Goal: Task Accomplishment & Management: Manage account settings

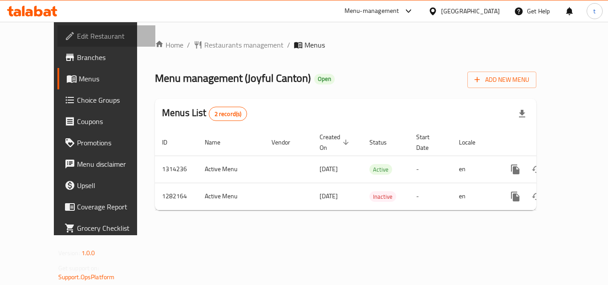
click at [77, 36] on span "Edit Restaurant" at bounding box center [112, 36] width 71 height 11
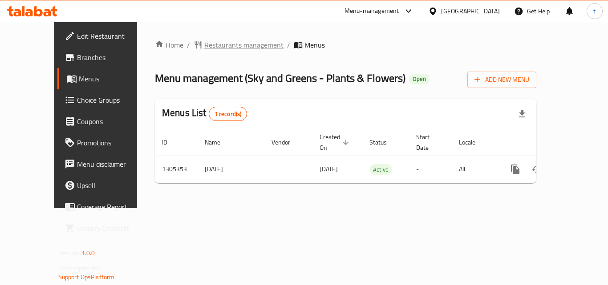
click at [221, 46] on span "Restaurants management" at bounding box center [243, 45] width 79 height 11
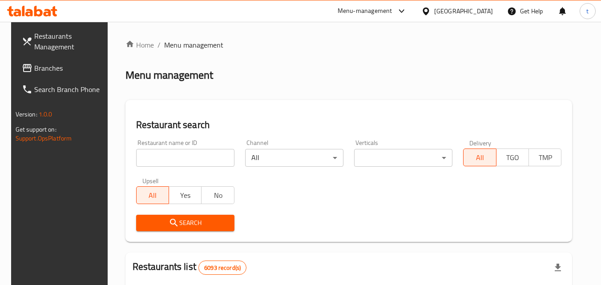
click at [138, 156] on input "search" at bounding box center [185, 158] width 98 height 18
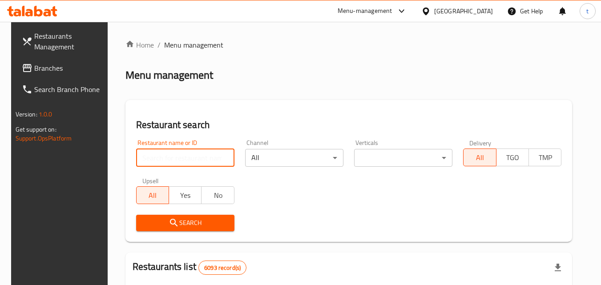
paste input "703662"
type input "703662"
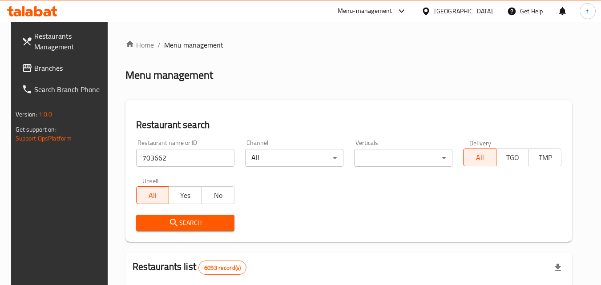
click at [199, 226] on span "Search" at bounding box center [185, 223] width 84 height 11
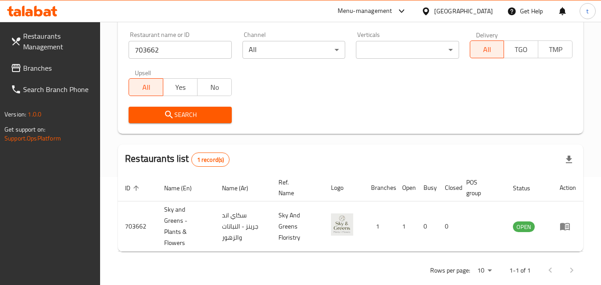
scroll to position [123, 0]
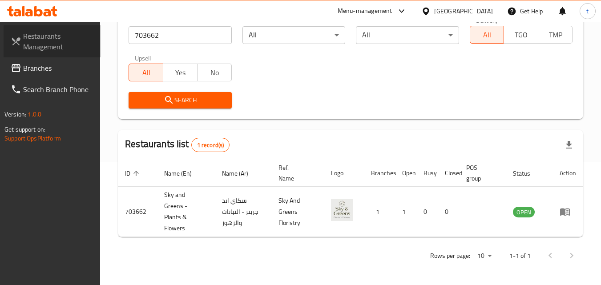
click at [49, 42] on span "Restaurants Management" at bounding box center [58, 41] width 70 height 21
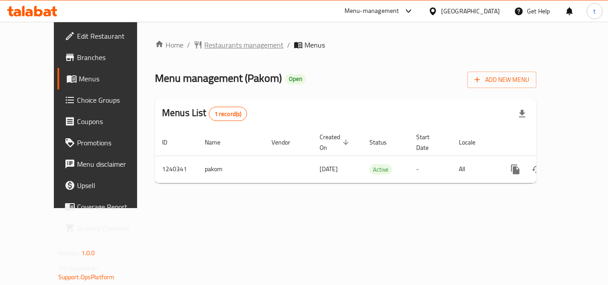
click at [215, 47] on span "Restaurants management" at bounding box center [243, 45] width 79 height 11
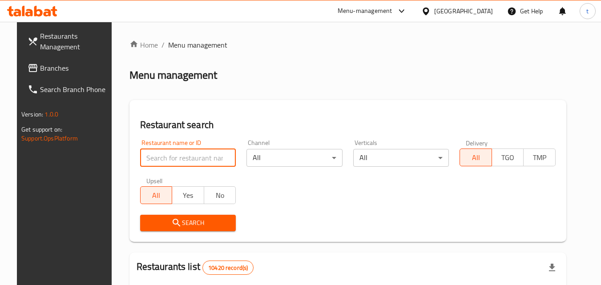
click at [173, 157] on input "search" at bounding box center [188, 158] width 96 height 18
paste input "680210"
type input "680210"
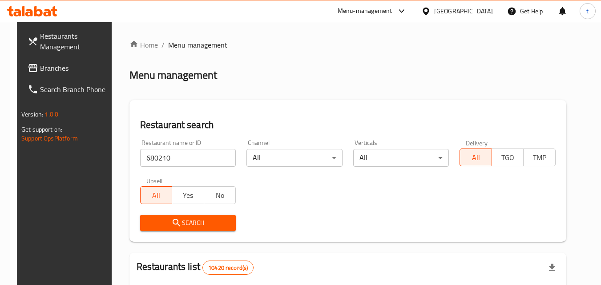
click at [205, 225] on span "Search" at bounding box center [188, 223] width 82 height 11
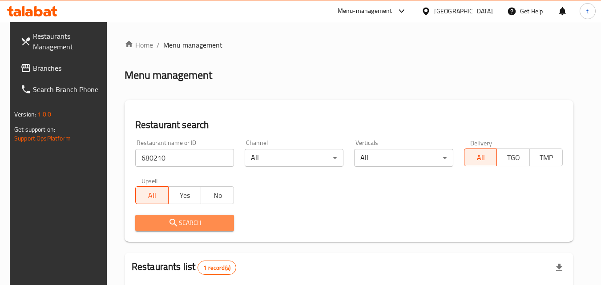
click at [205, 225] on span "Search" at bounding box center [184, 223] width 85 height 11
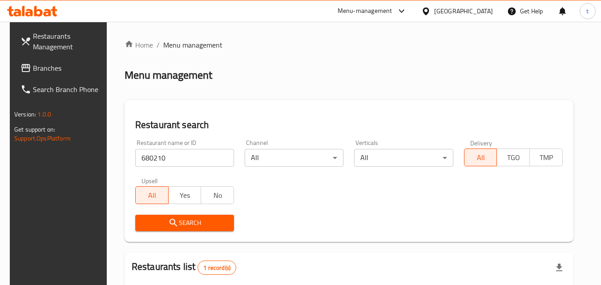
click at [205, 225] on span "Search" at bounding box center [184, 223] width 85 height 11
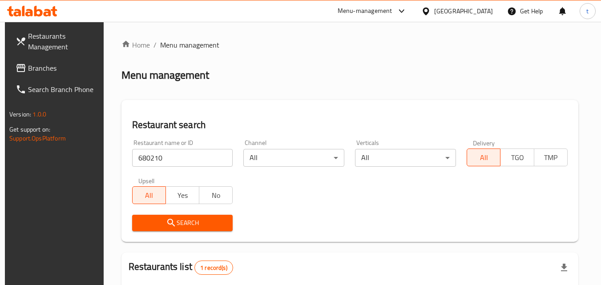
click at [477, 7] on div "Oman" at bounding box center [463, 11] width 59 height 10
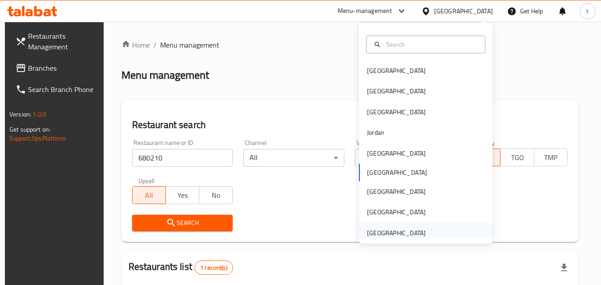
click at [377, 229] on div "United Arab Emirates" at bounding box center [396, 233] width 59 height 10
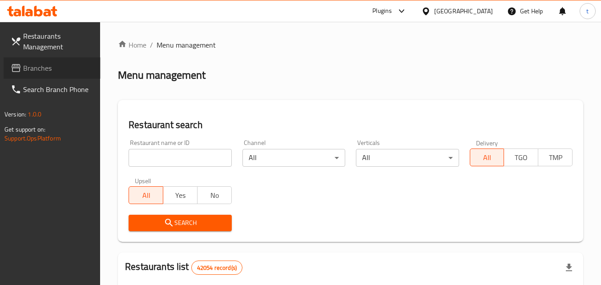
click at [14, 71] on icon at bounding box center [16, 68] width 11 height 11
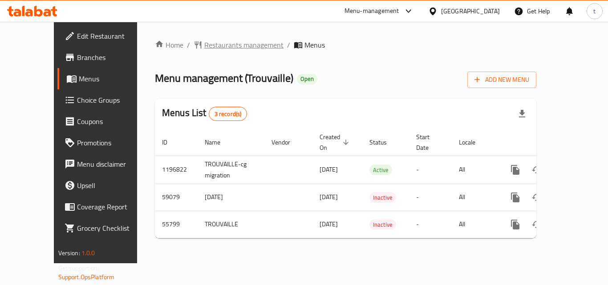
click at [213, 47] on span "Restaurants management" at bounding box center [243, 45] width 79 height 11
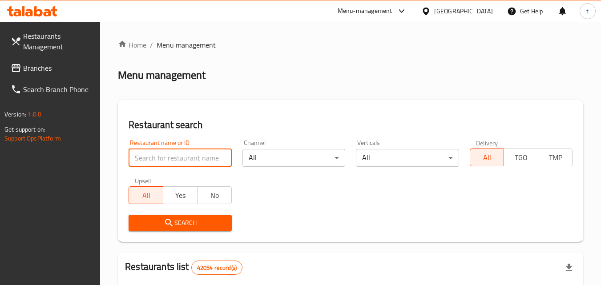
click at [168, 158] on input "search" at bounding box center [180, 158] width 103 height 18
paste input "27438"
type input "27438"
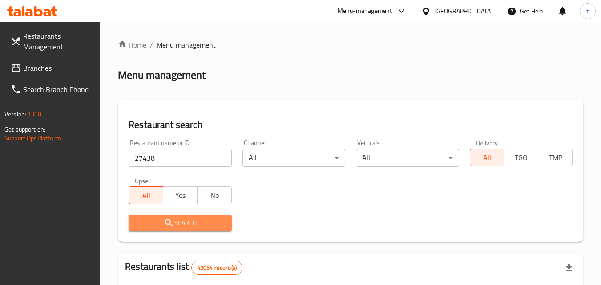
click at [163, 225] on span "Search" at bounding box center [180, 223] width 89 height 11
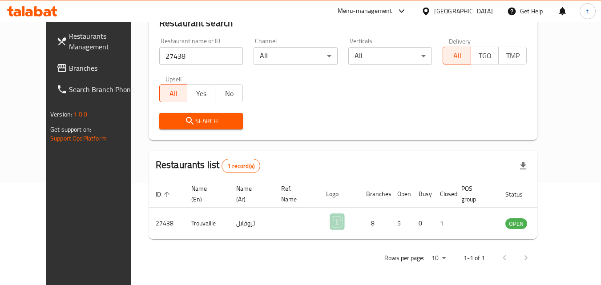
scroll to position [104, 0]
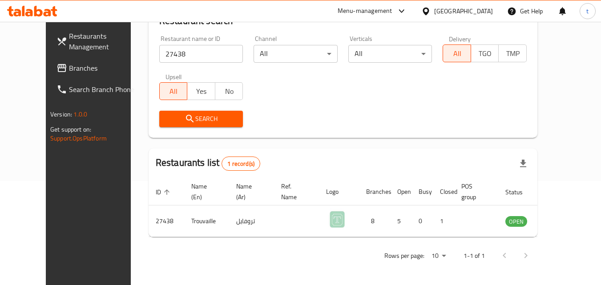
click at [478, 12] on div "United Arab Emirates" at bounding box center [463, 11] width 59 height 10
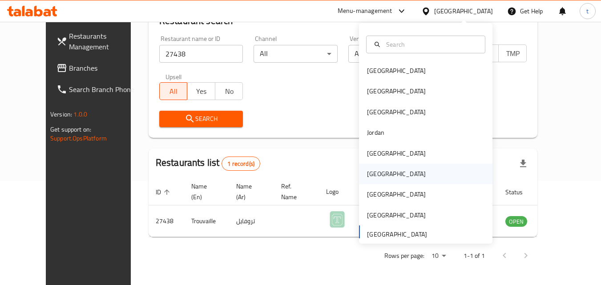
click at [385, 177] on div "Oman" at bounding box center [426, 174] width 134 height 20
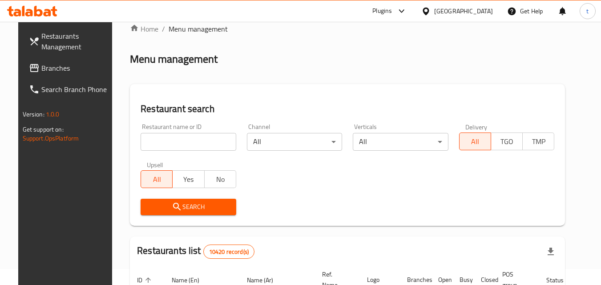
scroll to position [15, 0]
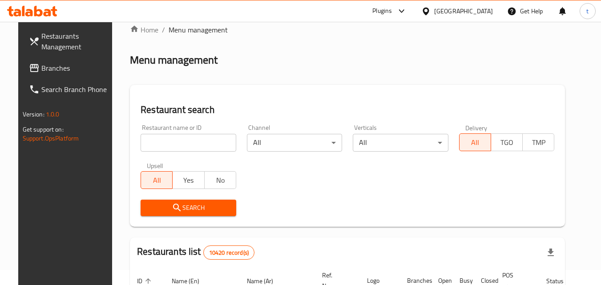
click at [49, 68] on span "Branches" at bounding box center [76, 68] width 70 height 11
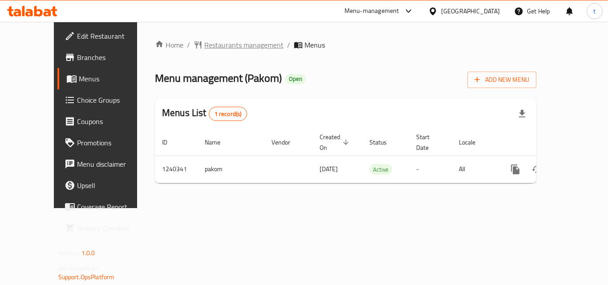
click at [225, 43] on span "Restaurants management" at bounding box center [243, 45] width 79 height 11
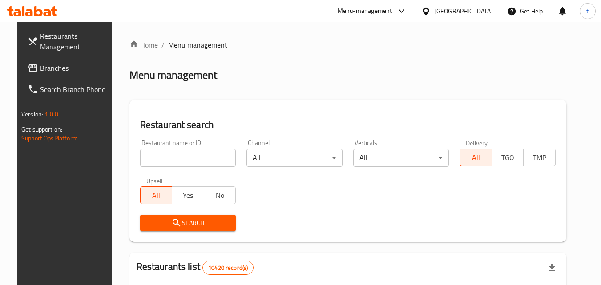
click at [189, 154] on input "search" at bounding box center [188, 158] width 96 height 18
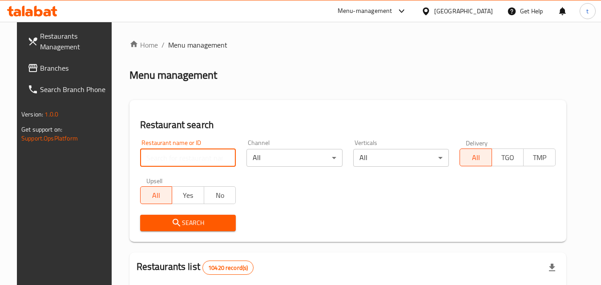
paste input "680210"
type input "680210"
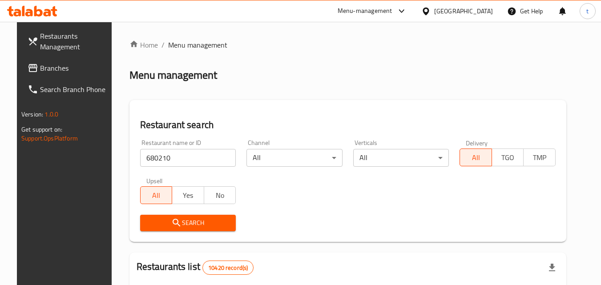
click at [171, 218] on icon "submit" at bounding box center [176, 223] width 11 height 11
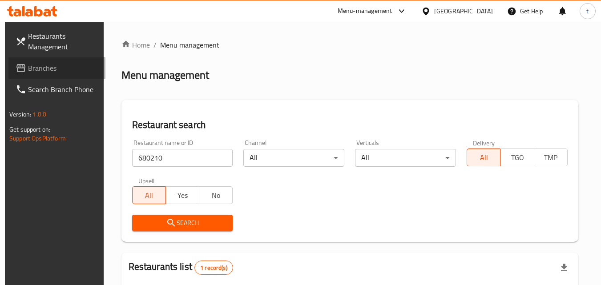
click at [45, 64] on span "Branches" at bounding box center [63, 68] width 70 height 11
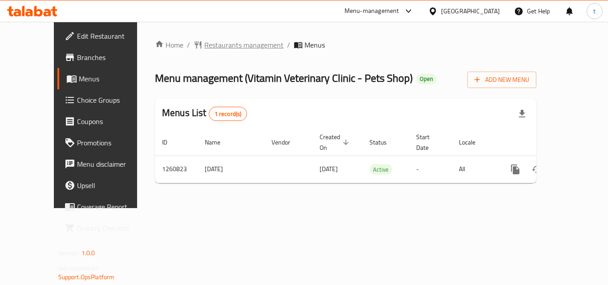
click at [225, 44] on span "Restaurants management" at bounding box center [243, 45] width 79 height 11
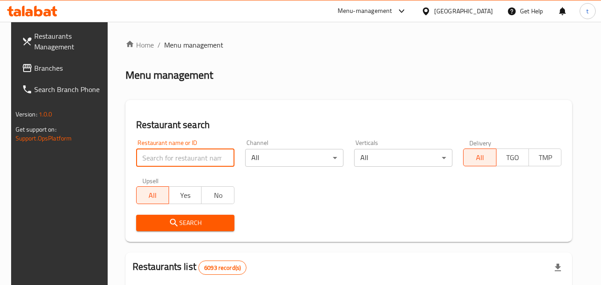
click at [168, 161] on input "search" at bounding box center [185, 158] width 98 height 18
paste input "684813"
type input "684813"
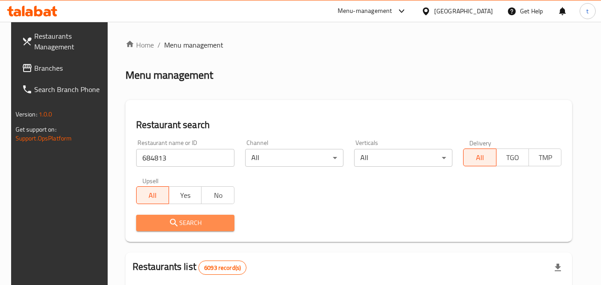
click at [198, 226] on span "Search" at bounding box center [185, 223] width 84 height 11
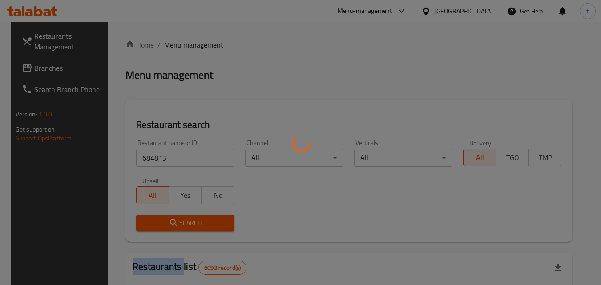
click at [198, 226] on div at bounding box center [300, 142] width 601 height 285
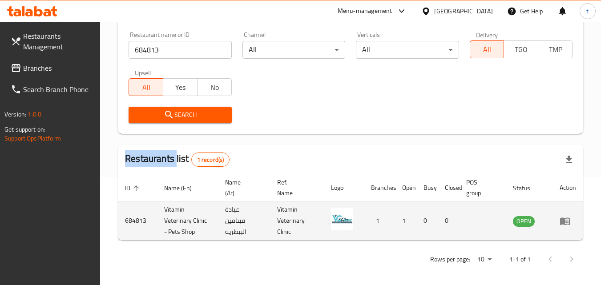
scroll to position [112, 0]
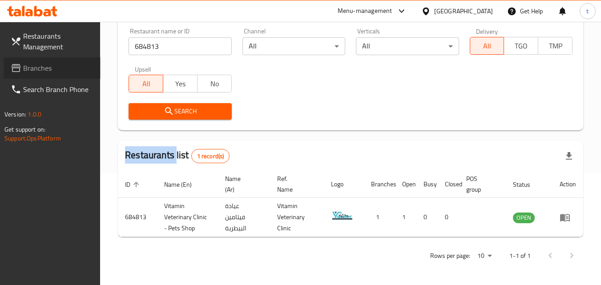
click at [31, 65] on span "Branches" at bounding box center [58, 68] width 70 height 11
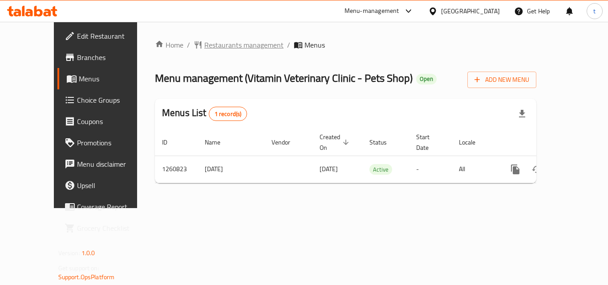
click at [221, 45] on span "Restaurants management" at bounding box center [243, 45] width 79 height 11
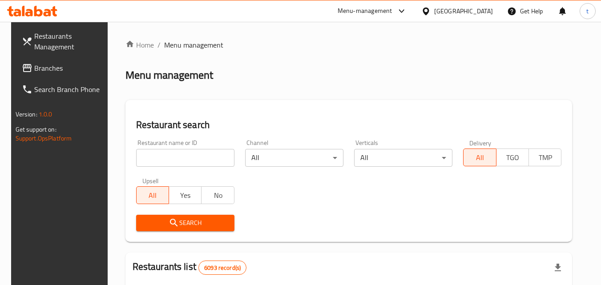
click at [178, 162] on input "search" at bounding box center [185, 158] width 98 height 18
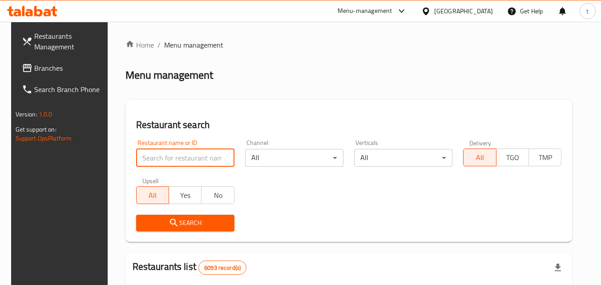
paste input "684813"
type input "684813"
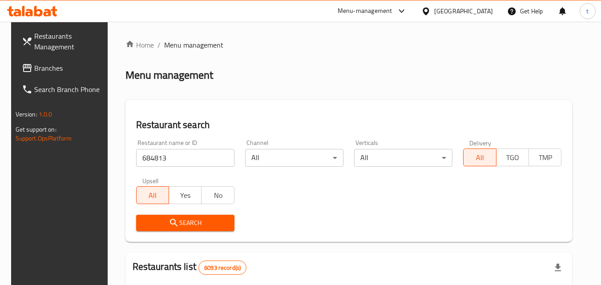
click at [189, 221] on span "Search" at bounding box center [185, 223] width 84 height 11
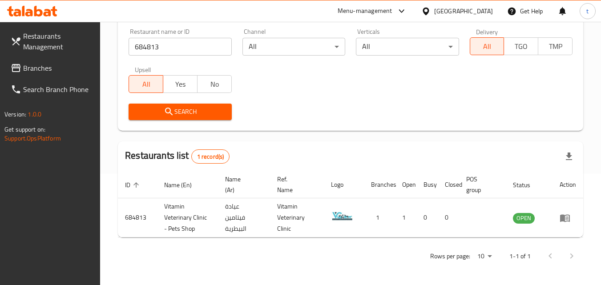
scroll to position [112, 0]
click at [486, 11] on div "Bahrain" at bounding box center [463, 11] width 59 height 10
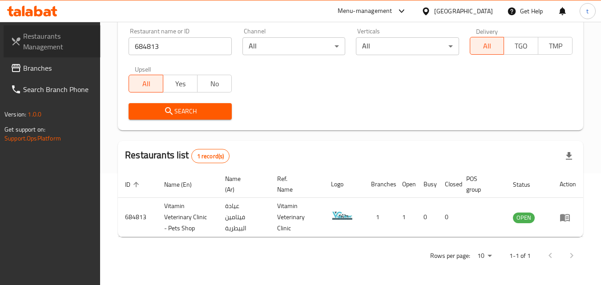
click at [63, 35] on span "Restaurants Management" at bounding box center [58, 41] width 70 height 21
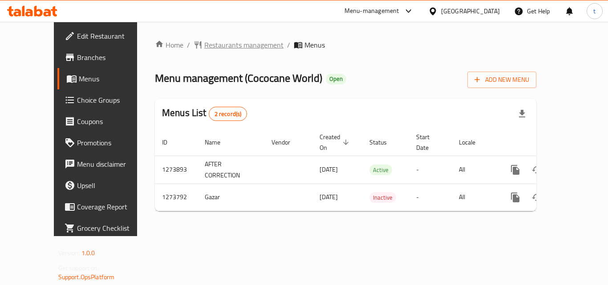
click at [219, 47] on span "Restaurants management" at bounding box center [243, 45] width 79 height 11
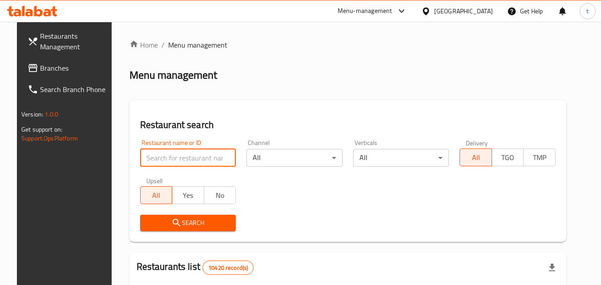
click at [164, 159] on input "search" at bounding box center [188, 158] width 96 height 18
paste input "690978"
type input "690978"
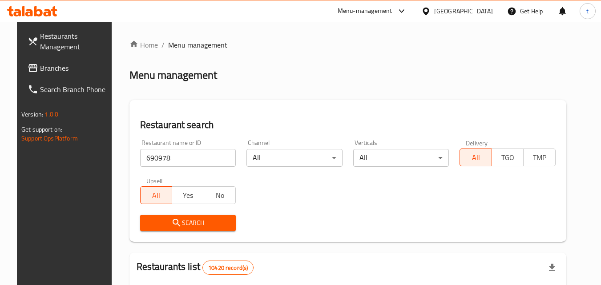
click at [179, 221] on span "Search" at bounding box center [188, 223] width 82 height 11
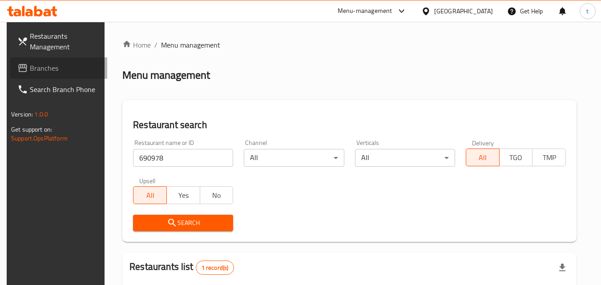
click at [46, 68] on span "Branches" at bounding box center [65, 68] width 70 height 11
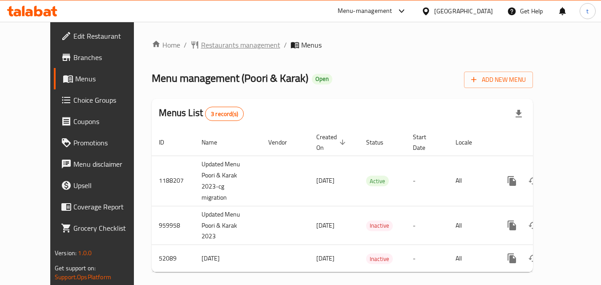
click at [210, 42] on span "Restaurants management" at bounding box center [240, 45] width 79 height 11
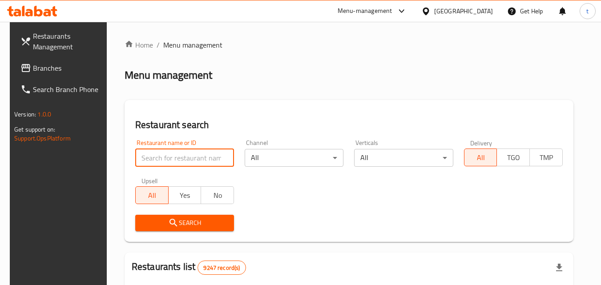
click at [165, 159] on input "search" at bounding box center [184, 158] width 99 height 18
paste input "2793"
type input "2793"
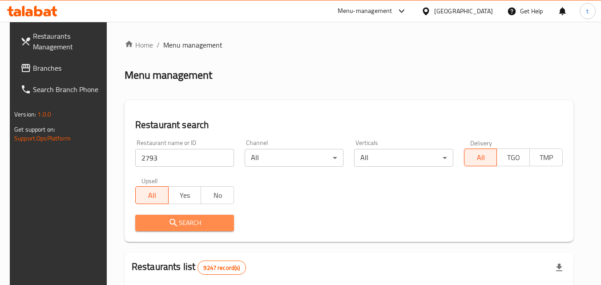
click at [195, 227] on span "Search" at bounding box center [184, 223] width 85 height 11
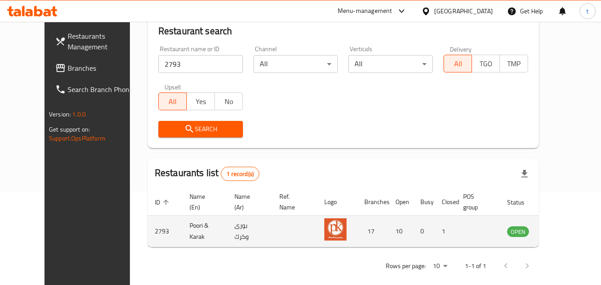
scroll to position [104, 0]
